Goal: Navigation & Orientation: Find specific page/section

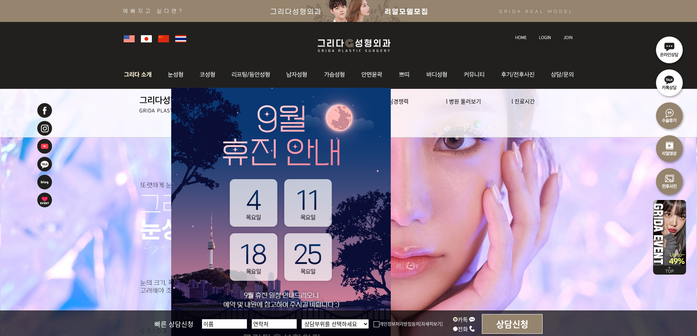
click at [141, 75] on img at bounding box center [140, 74] width 40 height 29
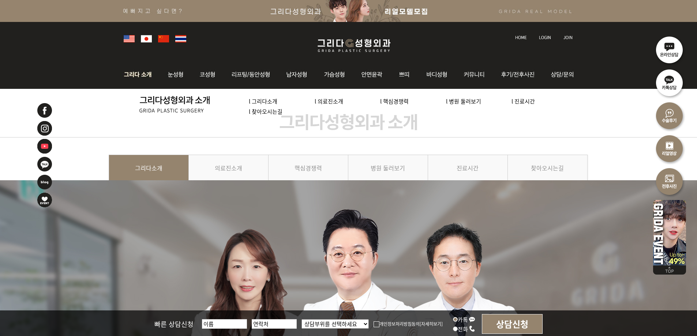
click at [258, 112] on link "l 찾아오시는길" at bounding box center [266, 112] width 34 height 8
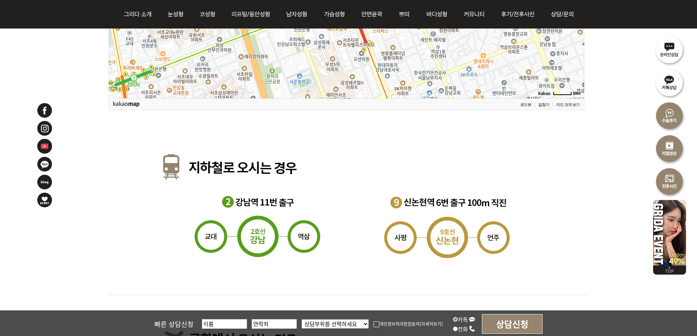
scroll to position [961, 0]
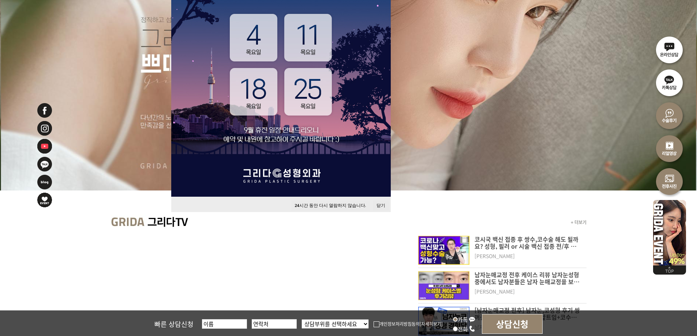
scroll to position [220, 0]
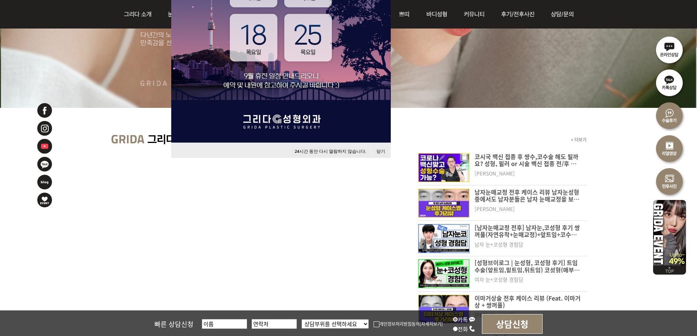
click at [381, 150] on button "닫기" at bounding box center [381, 152] width 16 height 10
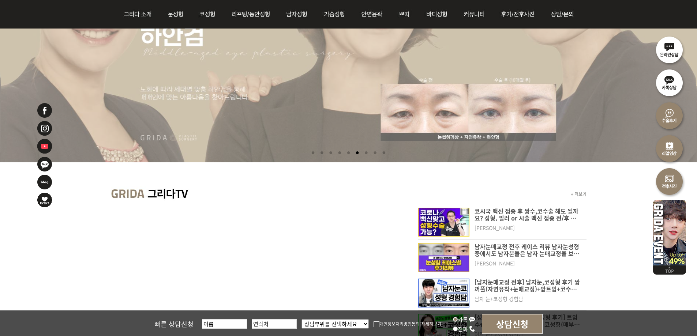
scroll to position [0, 0]
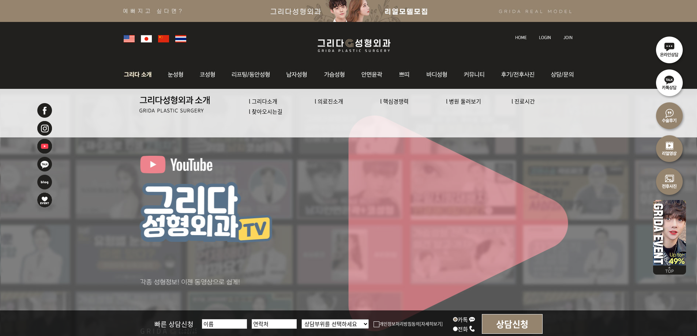
click at [462, 99] on link "l 병원 둘러보기" at bounding box center [463, 101] width 35 height 8
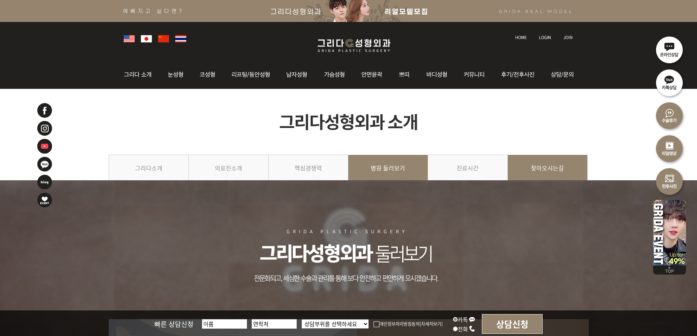
click at [547, 166] on link "찾아오시는길" at bounding box center [548, 171] width 80 height 33
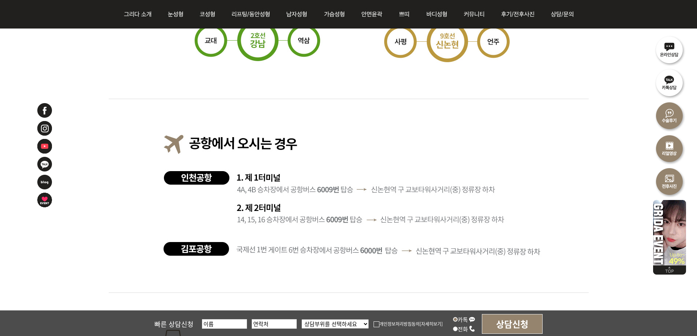
scroll to position [1071, 0]
